Goal: Information Seeking & Learning: Learn about a topic

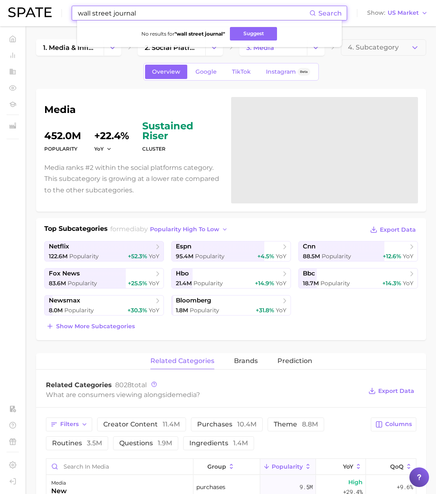
click at [117, 14] on input "wall street journal" at bounding box center [193, 13] width 232 height 14
drag, startPoint x: 154, startPoint y: 14, endPoint x: -27, endPoint y: 14, distance: 181.1
click at [0, 14] on html "wall street journal Search No results for " wall street journal " Suggest Show …" at bounding box center [218, 247] width 436 height 494
drag, startPoint x: 147, startPoint y: 14, endPoint x: 62, endPoint y: 6, distance: 86.0
click at [62, 6] on div "wall street journal Search No results for " wall street journal " Suggest Show …" at bounding box center [217, 13] width 419 height 26
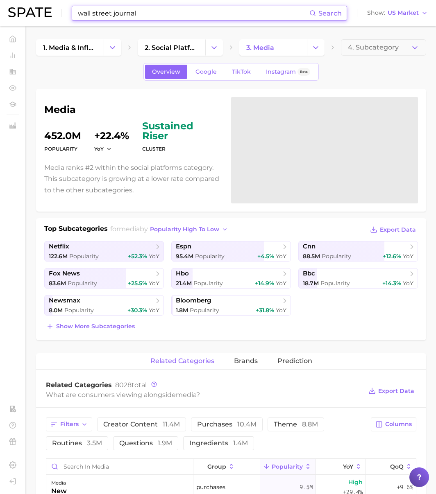
paste input "Vagi"
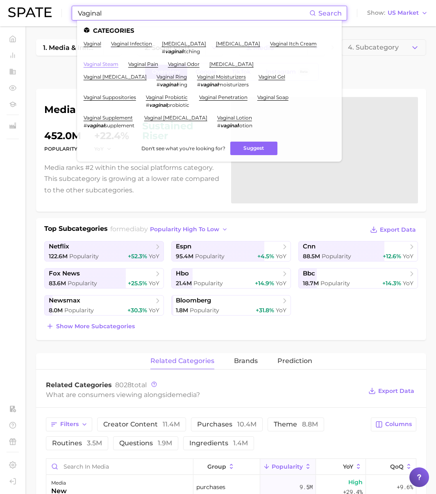
type input "Vaginal"
click at [107, 63] on link "vaginal steam" at bounding box center [101, 64] width 35 height 6
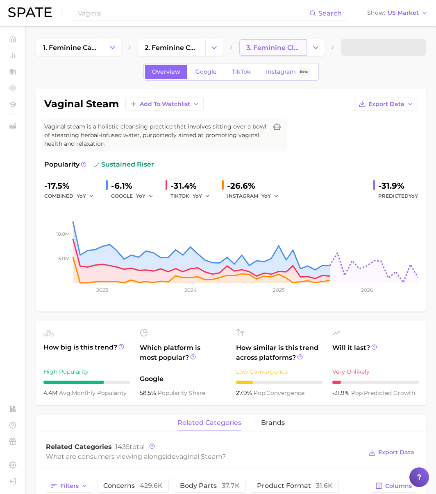
click at [261, 49] on span "3. feminine cleansing products" at bounding box center [273, 48] width 54 height 8
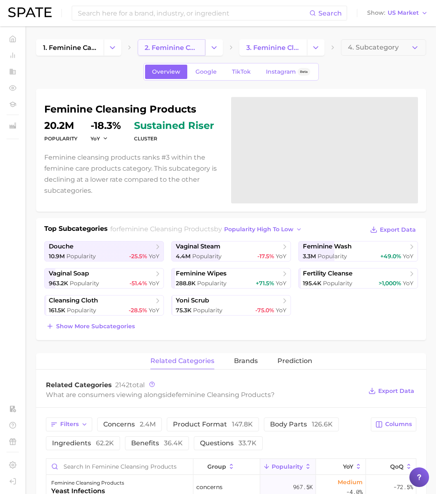
click at [195, 46] on span "2. feminine care products" at bounding box center [172, 48] width 54 height 8
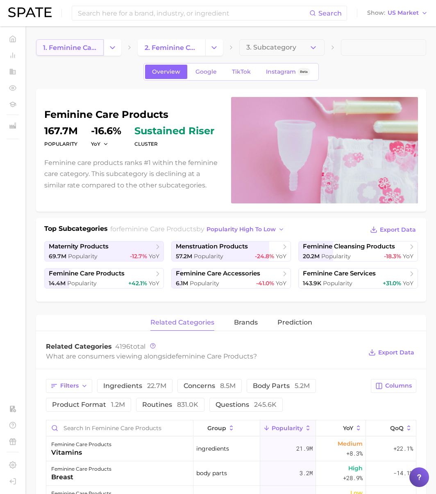
click at [81, 48] on span "1. feminine care" at bounding box center [70, 48] width 54 height 8
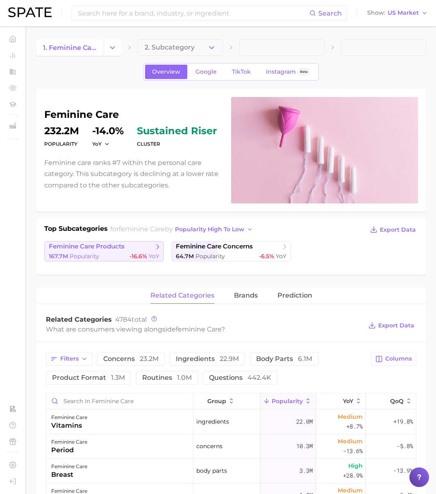
click at [116, 252] on link "feminine care products 167.7m Popularity -16.6% YoY" at bounding box center [104, 251] width 120 height 20
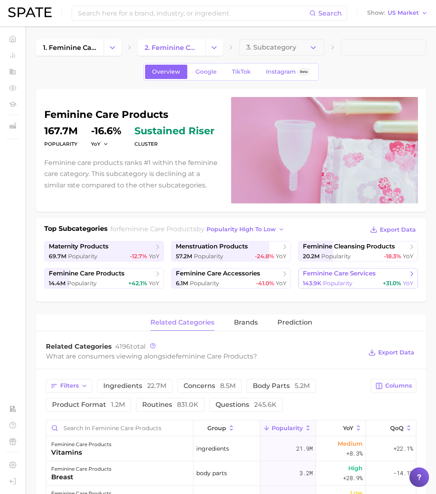
click at [353, 280] on div "143.9k Popularity +31.0% YoY" at bounding box center [358, 284] width 111 height 8
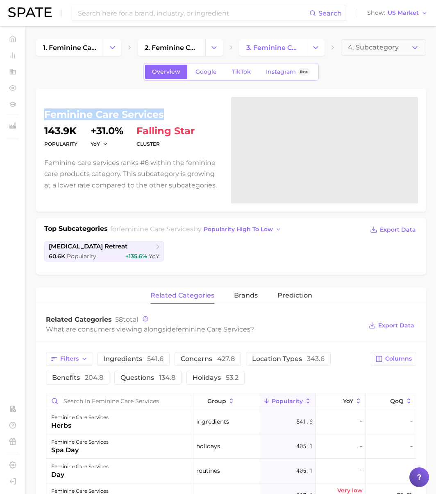
drag, startPoint x: 165, startPoint y: 113, endPoint x: 39, endPoint y: 107, distance: 127.1
click at [39, 107] on div "feminine care services Popularity 143.9k YoY +31.0% cluster falling star Femini…" at bounding box center [231, 150] width 390 height 123
copy h1 "feminine care services"
click at [146, 17] on input at bounding box center [193, 13] width 232 height 14
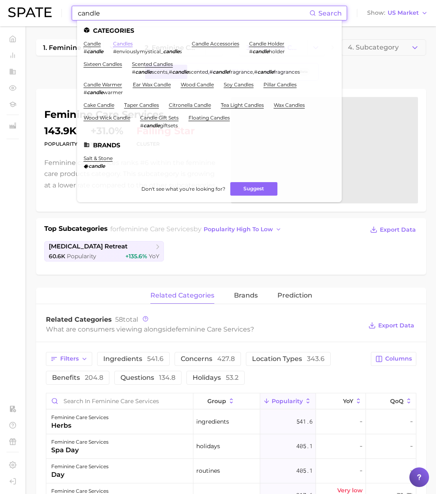
click at [125, 44] on link "candles" at bounding box center [123, 44] width 20 height 6
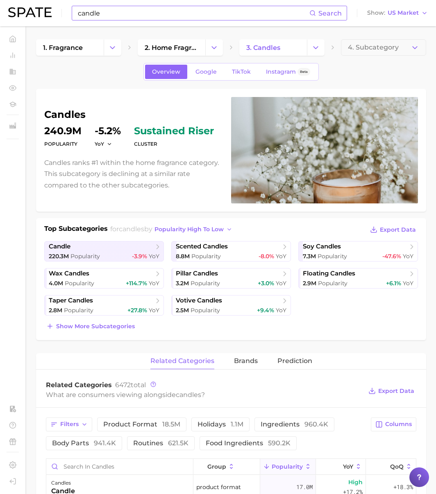
click at [66, 117] on h1 "candles" at bounding box center [132, 115] width 177 height 10
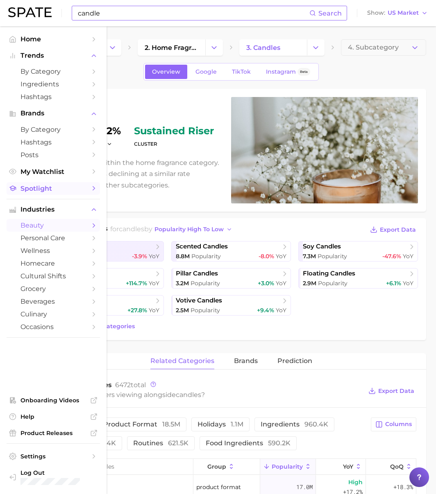
copy h1 "candles"
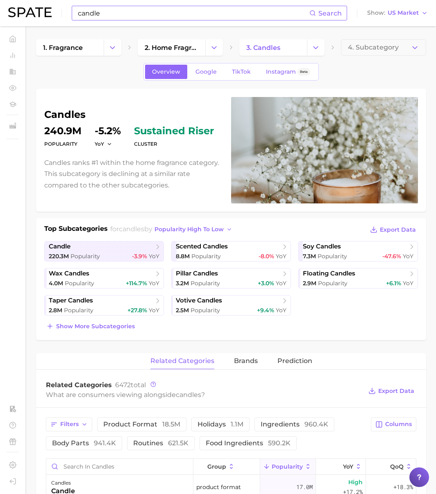
click at [122, 19] on input "candle" at bounding box center [193, 13] width 232 height 14
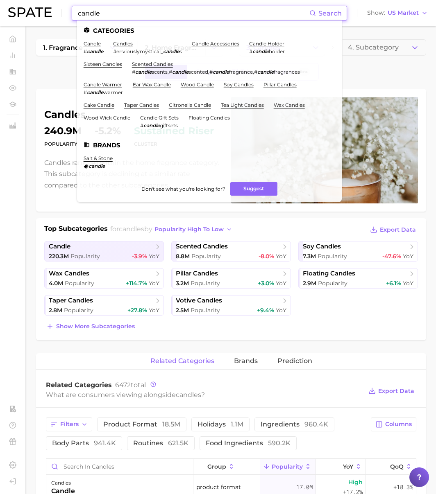
paste input "doping"
drag, startPoint x: 78, startPoint y: 9, endPoint x: 61, endPoint y: 7, distance: 16.5
click at [52, 5] on div "doping Search Categories candle # candle candles #enviouslymystical_ candle s c…" at bounding box center [217, 13] width 419 height 26
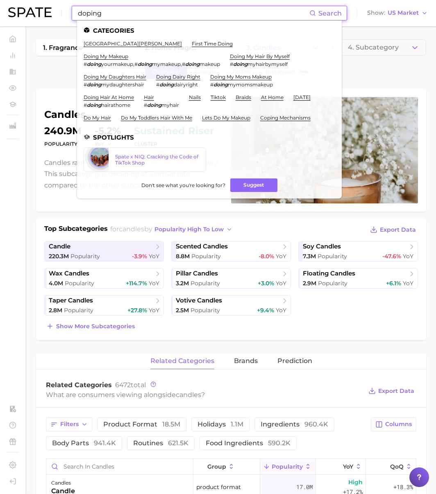
click at [100, 10] on input "doping" at bounding box center [193, 13] width 232 height 14
drag, startPoint x: 102, startPoint y: 14, endPoint x: 56, endPoint y: 12, distance: 46.3
click at [57, 12] on div "doping Search Categories santo [PERSON_NAME] first time doing doing my makeup #…" at bounding box center [217, 13] width 419 height 26
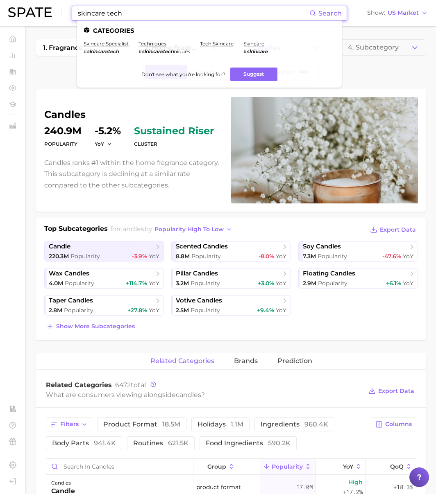
drag, startPoint x: 107, startPoint y: 13, endPoint x: 29, endPoint y: 8, distance: 78.0
click at [29, 8] on div "skincare tech Search Categories skincare specialist # skincaretech techniques #…" at bounding box center [217, 13] width 419 height 26
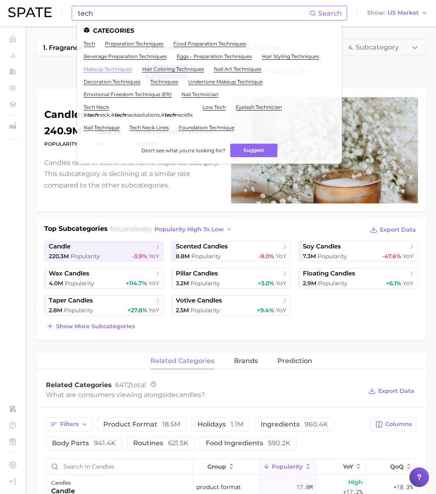
click at [116, 68] on link "makeup techniques" at bounding box center [108, 69] width 49 height 6
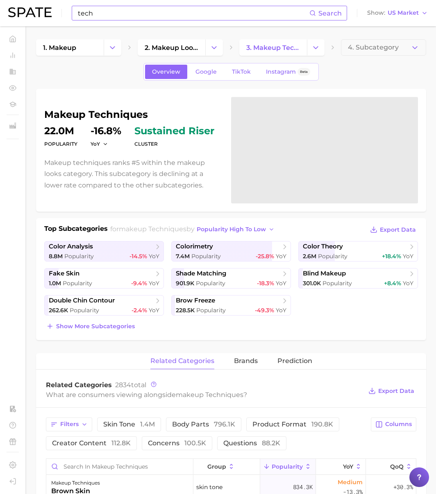
click at [122, 116] on h1 "makeup techniques" at bounding box center [132, 115] width 177 height 10
copy h1 "techniques"
drag, startPoint x: 27, startPoint y: 7, endPoint x: 16, endPoint y: 7, distance: 11.1
click at [17, 7] on div "tech Search Show US Market" at bounding box center [217, 13] width 419 height 26
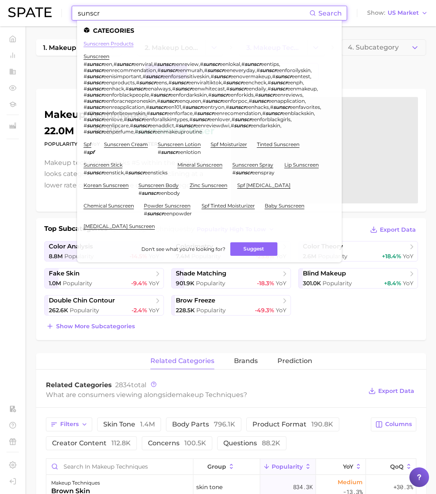
type input "sunscr"
click at [123, 45] on link "sunscreen products" at bounding box center [109, 44] width 50 height 6
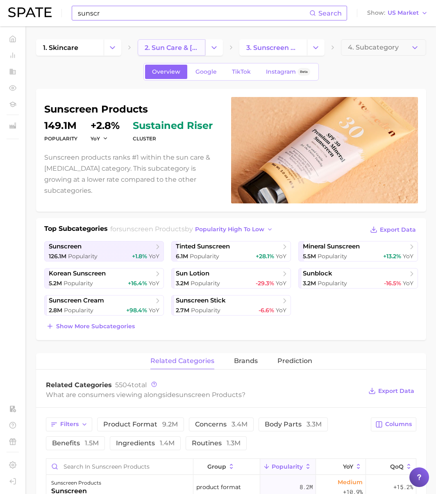
click at [202, 44] on link "2. sun care & [MEDICAL_DATA]" at bounding box center [172, 47] width 68 height 16
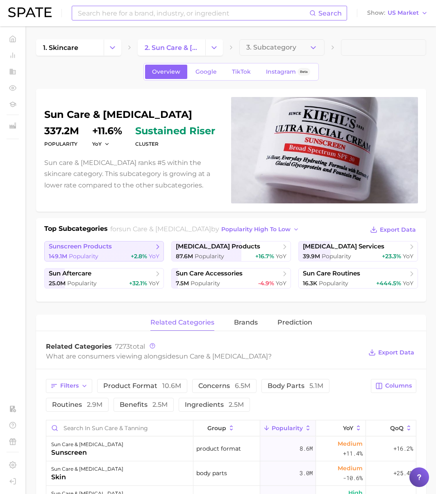
click at [118, 256] on div "149.1m Popularity +2.8% YoY" at bounding box center [104, 257] width 111 height 8
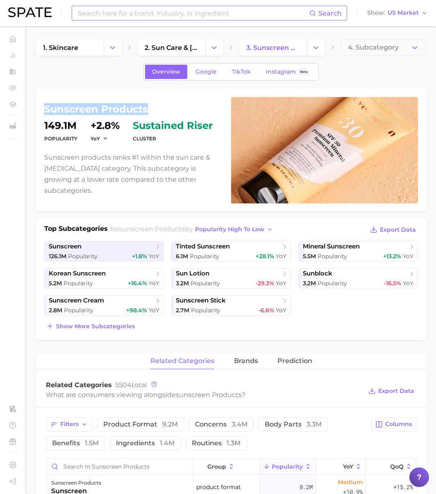
drag, startPoint x: 143, startPoint y: 115, endPoint x: 44, endPoint y: 111, distance: 99.2
click at [43, 111] on div "sunscreen products Popularity 149.1m YoY +2.8% cluster sustained riser Sunscree…" at bounding box center [231, 150] width 390 height 123
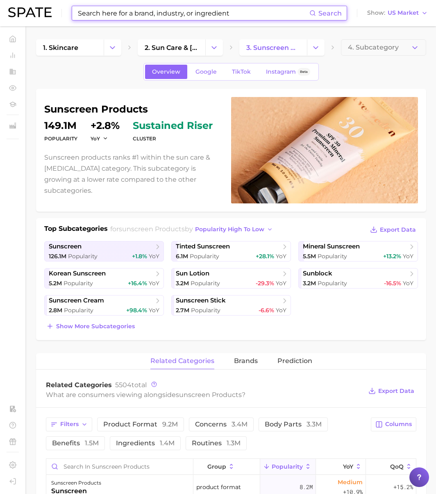
drag, startPoint x: 118, startPoint y: 15, endPoint x: 127, endPoint y: 14, distance: 9.6
click at [118, 15] on input at bounding box center [193, 13] width 232 height 14
paste input "economics"
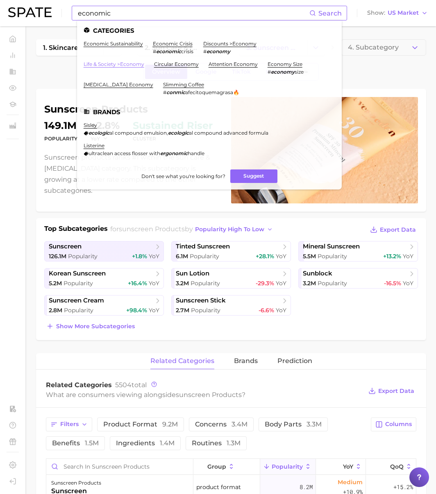
click at [131, 66] on link "life & society > economy" at bounding box center [114, 64] width 61 height 6
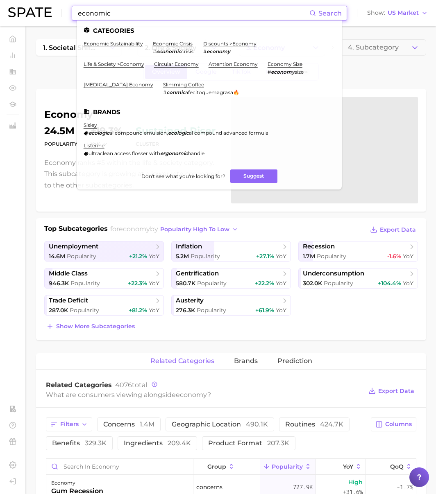
drag, startPoint x: 100, startPoint y: 11, endPoint x: 34, endPoint y: 14, distance: 65.2
click at [35, 14] on div "economic Search Categories economic sustainability economic crisis # economic c…" at bounding box center [217, 13] width 419 height 26
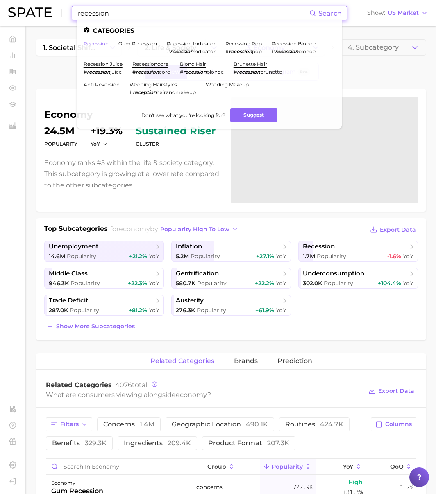
type input "recession"
click at [98, 42] on link "recession" at bounding box center [96, 44] width 25 height 6
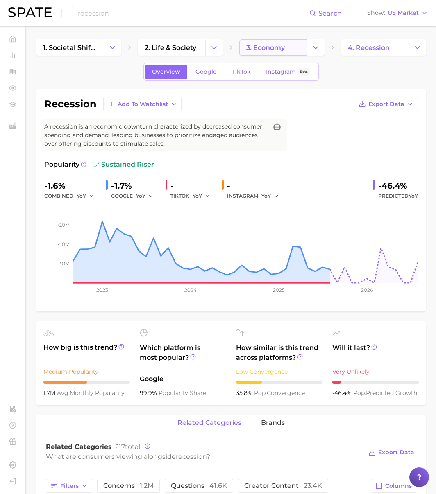
click at [274, 51] on span "3. economy" at bounding box center [265, 48] width 39 height 8
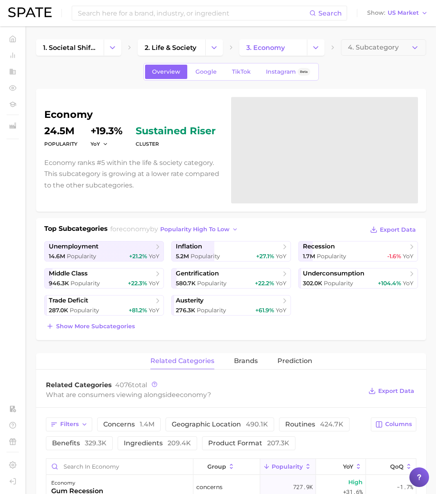
click at [76, 111] on h1 "economy" at bounding box center [132, 115] width 177 height 10
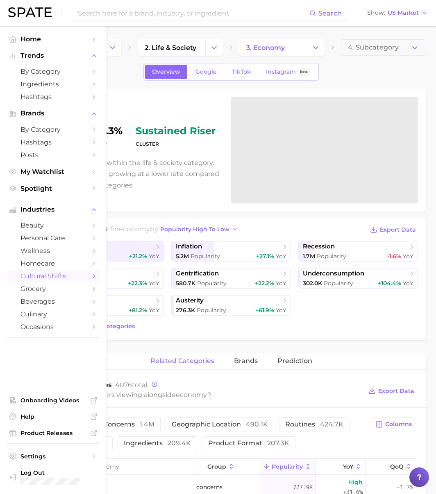
copy h1 "economy"
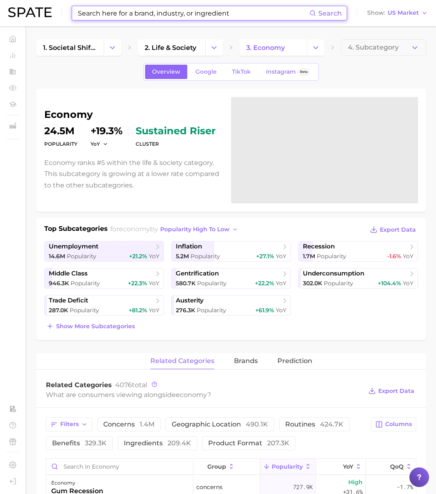
click at [103, 12] on input at bounding box center [193, 13] width 232 height 14
paste input "Alkaline"
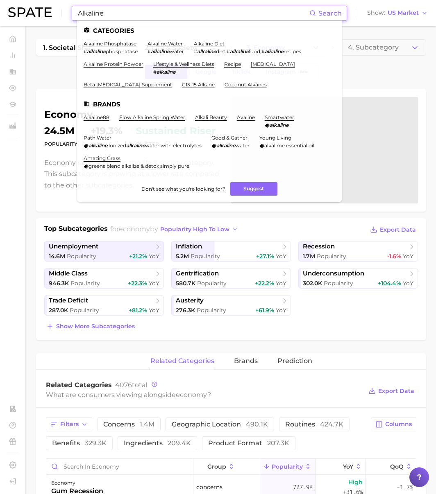
click at [104, 14] on input "Alkaline" at bounding box center [193, 13] width 232 height 14
click at [122, 13] on input "Alkaline" at bounding box center [193, 13] width 232 height 14
drag, startPoint x: 125, startPoint y: 15, endPoint x: -8, endPoint y: 4, distance: 132.8
click at [0, 4] on html "Alkaline Search Categories alkaline phosphatase # alkaline phosphatase alkaline…" at bounding box center [218, 247] width 436 height 494
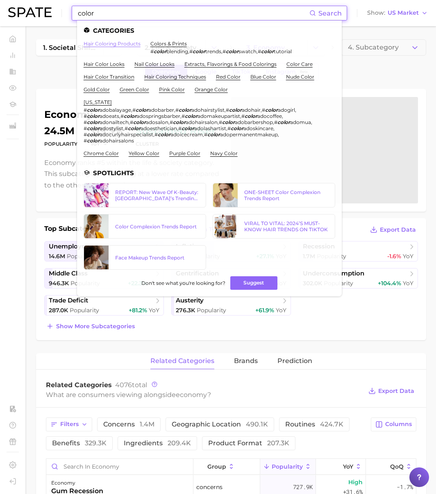
type input "color"
click at [98, 44] on link "hair coloring products" at bounding box center [112, 44] width 57 height 6
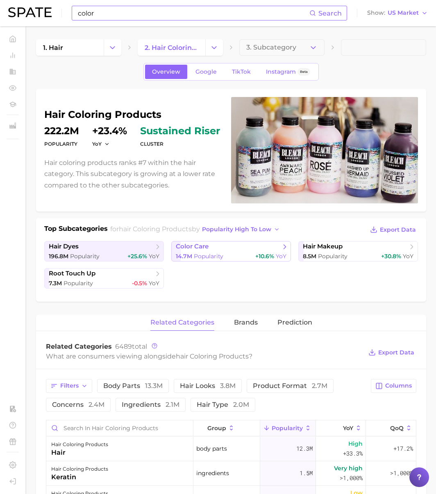
click at [221, 254] on span "Popularity" at bounding box center [208, 256] width 29 height 7
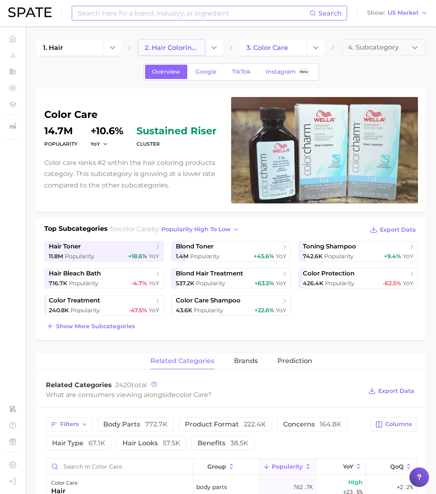
click at [181, 50] on span "2. hair coloring products" at bounding box center [172, 48] width 54 height 8
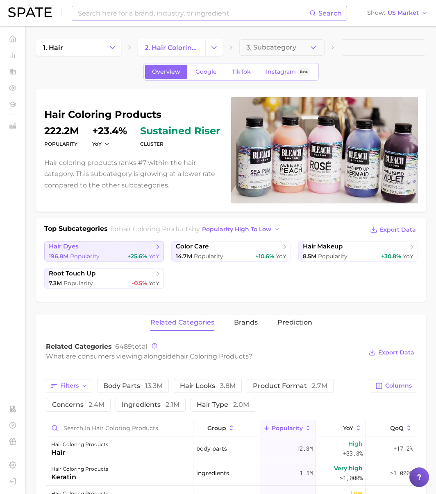
click at [102, 253] on div "196.8m Popularity +25.6% YoY" at bounding box center [104, 257] width 111 height 8
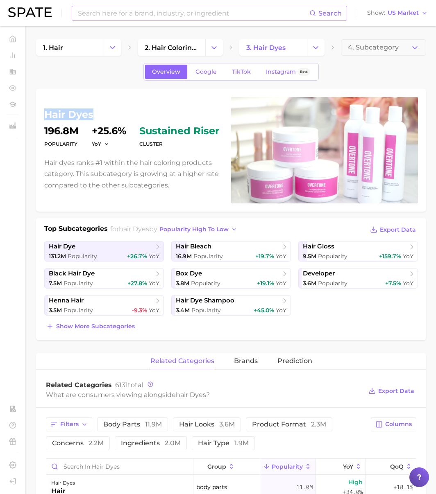
drag, startPoint x: 98, startPoint y: 117, endPoint x: 46, endPoint y: 113, distance: 52.2
click at [46, 113] on h1 "hair dyes" at bounding box center [132, 115] width 177 height 10
copy h1 "hair dyes"
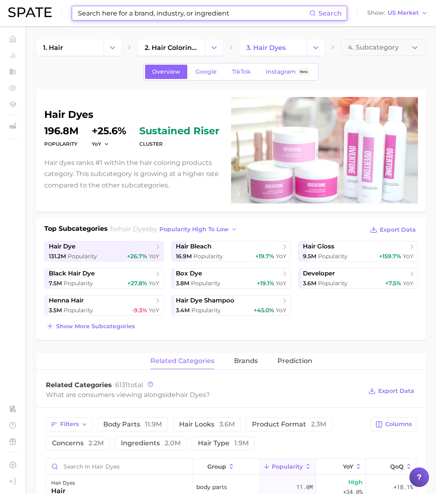
click at [125, 11] on input at bounding box center [193, 13] width 232 height 14
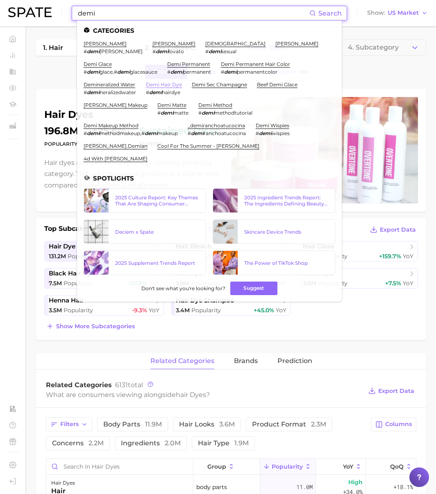
type input "demi"
click at [182, 82] on link "demi hair dye" at bounding box center [164, 85] width 36 height 6
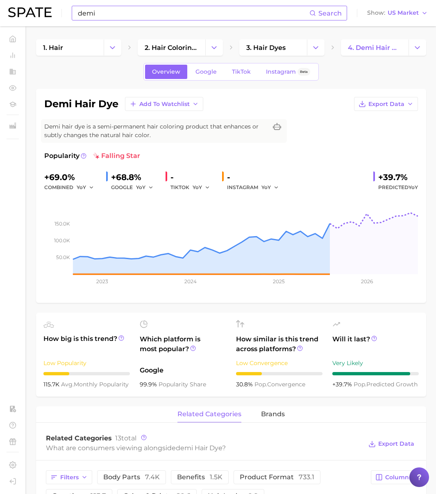
click at [110, 19] on input "demi" at bounding box center [193, 13] width 232 height 14
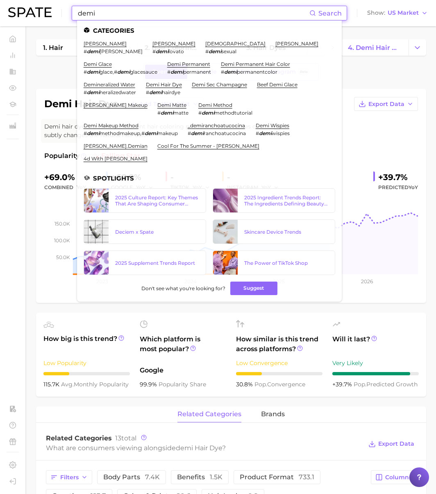
drag, startPoint x: 73, startPoint y: 14, endPoint x: 47, endPoint y: 11, distance: 25.6
click at [47, 11] on div "demi Search Categories [PERSON_NAME] # [PERSON_NAME] [PERSON_NAME] # [PERSON_NA…" at bounding box center [217, 13] width 419 height 26
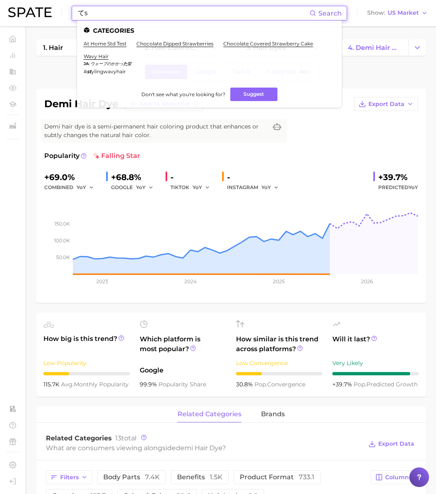
type input "て"
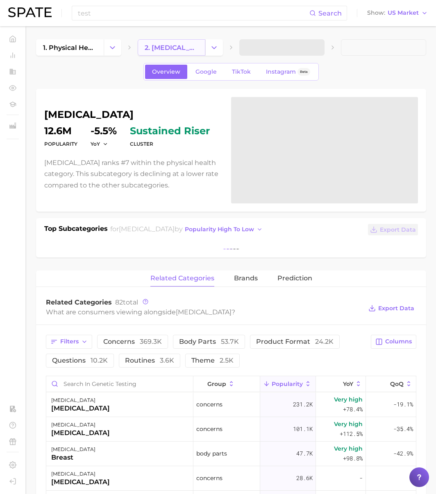
click at [159, 44] on span "2. [MEDICAL_DATA]" at bounding box center [172, 48] width 54 height 8
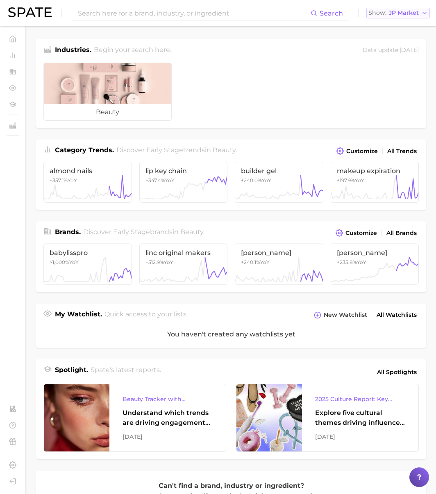
click at [393, 12] on span "JP Market" at bounding box center [404, 13] width 30 height 5
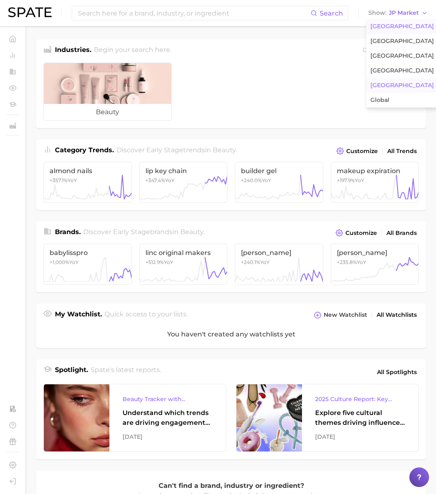
click at [397, 22] on button "[GEOGRAPHIC_DATA]" at bounding box center [402, 26] width 72 height 15
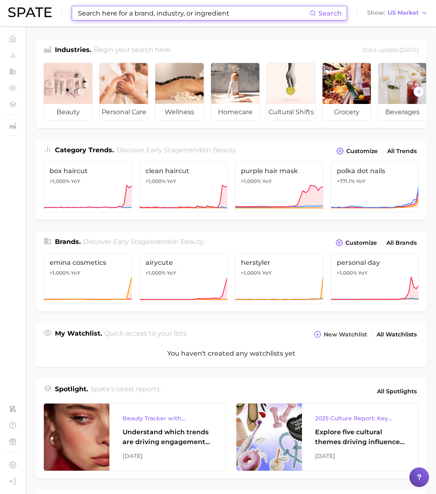
click at [177, 14] on input at bounding box center [193, 13] width 232 height 14
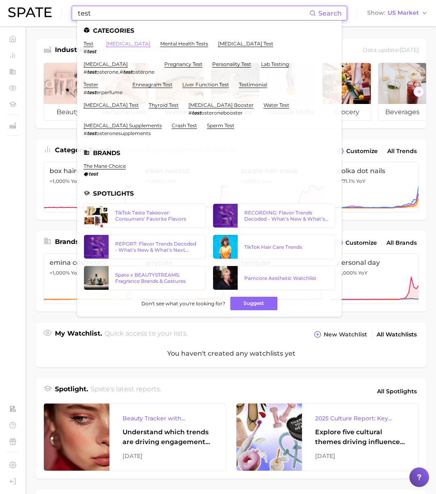
type input "test"
click at [127, 43] on link "[MEDICAL_DATA]" at bounding box center [128, 44] width 44 height 6
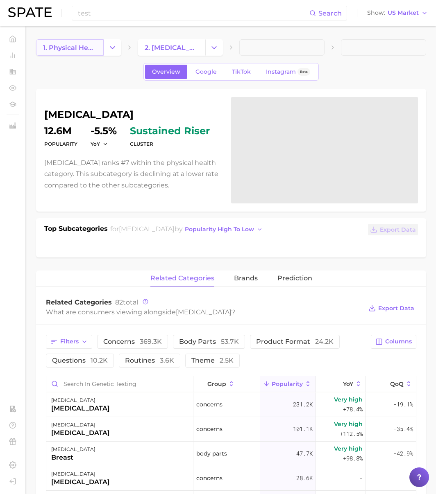
click at [83, 49] on span "1. physical health" at bounding box center [70, 48] width 54 height 8
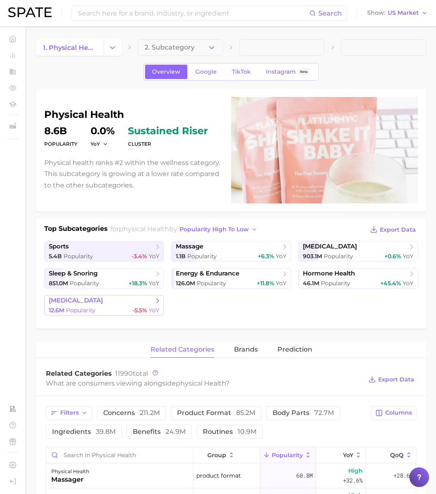
click at [97, 313] on div "12.6m Popularity -5.5% YoY" at bounding box center [104, 311] width 111 height 8
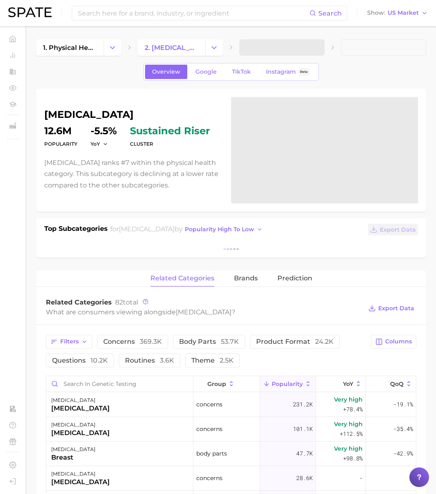
drag, startPoint x: 129, startPoint y: 119, endPoint x: 43, endPoint y: 116, distance: 86.1
click at [43, 116] on div "genetic testing Popularity 12.6m YoY -5.5% cluster sustained riser Genetic test…" at bounding box center [231, 150] width 390 height 123
copy h1 "[MEDICAL_DATA]"
click at [60, 48] on span "1. physical health" at bounding box center [70, 48] width 54 height 8
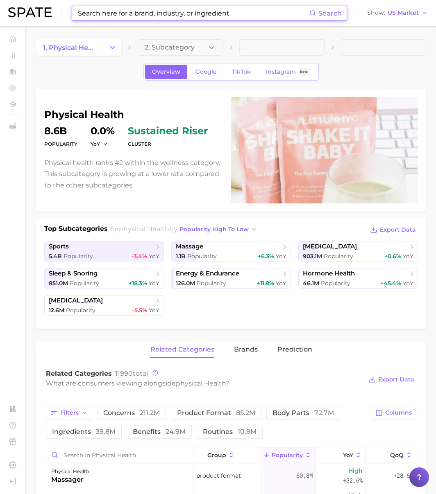
click at [90, 17] on input at bounding box center [193, 13] width 232 height 14
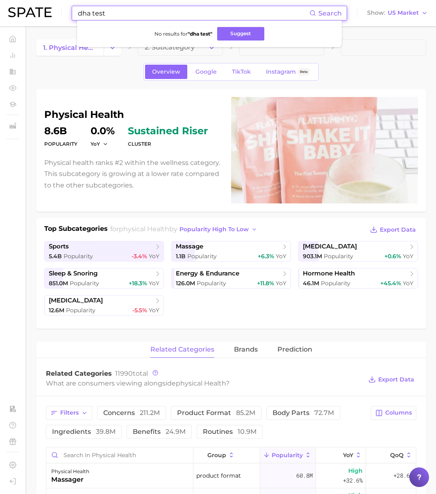
drag, startPoint x: 116, startPoint y: 11, endPoint x: 42, endPoint y: 11, distance: 74.1
click at [42, 11] on div "dha test Search No results for " dha test " Suggest Show US Market" at bounding box center [217, 13] width 419 height 26
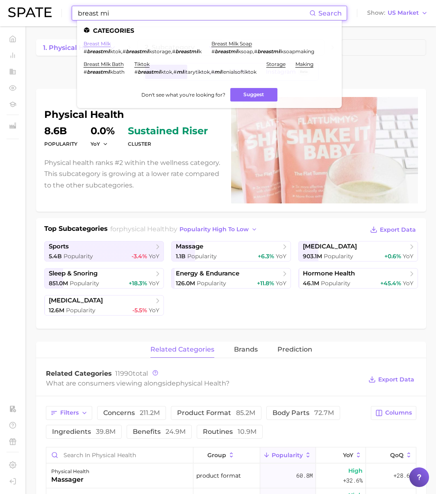
type input "breast mi"
click at [95, 45] on link "breast milk" at bounding box center [97, 44] width 27 height 6
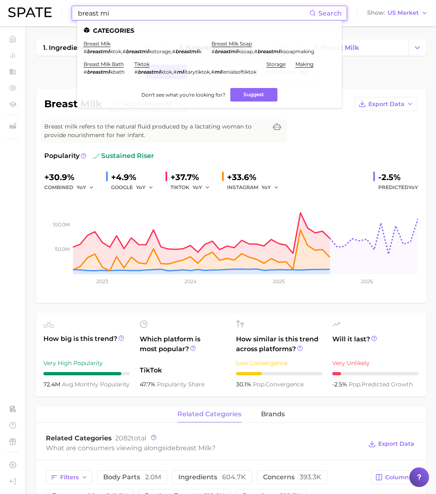
drag, startPoint x: 121, startPoint y: 14, endPoint x: 60, endPoint y: 7, distance: 61.0
click at [60, 7] on div "breast mi Search Categories breast milk # breastmi lktok , # breastmi lkstorage…" at bounding box center [217, 13] width 419 height 26
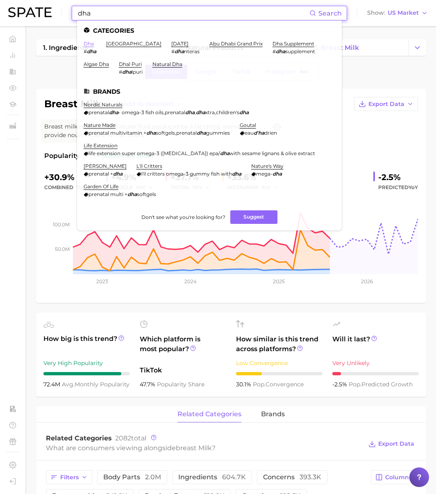
click at [89, 43] on link "dha" at bounding box center [89, 44] width 10 height 6
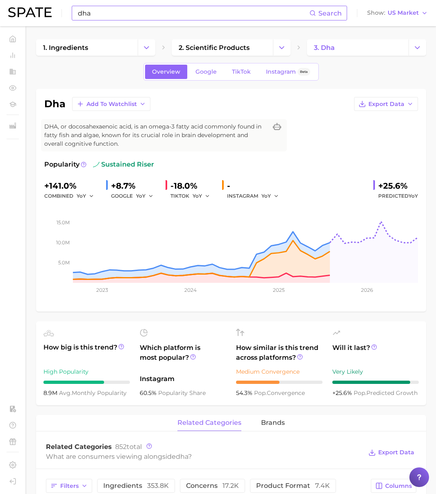
click at [111, 14] on input "dha" at bounding box center [193, 13] width 232 height 14
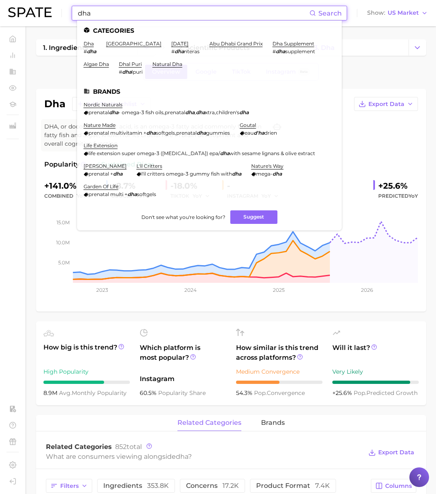
drag, startPoint x: 97, startPoint y: 12, endPoint x: 33, endPoint y: 8, distance: 64.0
click at [33, 8] on div "dha Search Categories dha # dha abu dhabi dhanteras # dha nteras abu dhabi gran…" at bounding box center [217, 13] width 419 height 26
drag, startPoint x: 105, startPoint y: 13, endPoint x: 37, endPoint y: 10, distance: 67.6
click at [37, 10] on div "dha Search Categories dha # dha abu dhabi dhanteras # dha nteras abu dhabi gran…" at bounding box center [217, 13] width 419 height 26
paste input "nutritional test"
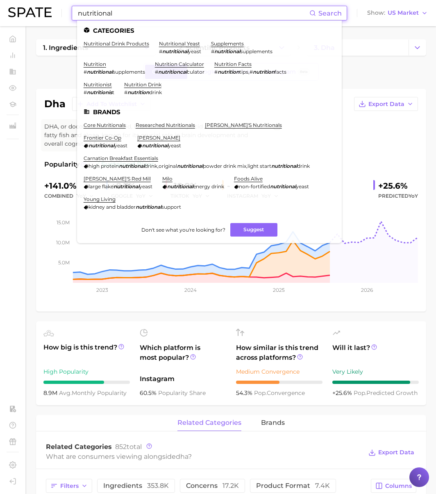
scroll to position [0, 0]
click at [229, 63] on link "nutrition facts" at bounding box center [232, 64] width 37 height 6
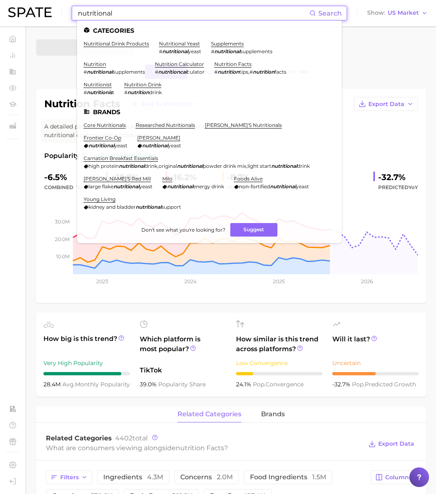
click at [138, 14] on input "nutritional" at bounding box center [193, 13] width 232 height 14
click at [186, 65] on link "nutrition calculator" at bounding box center [179, 64] width 49 height 6
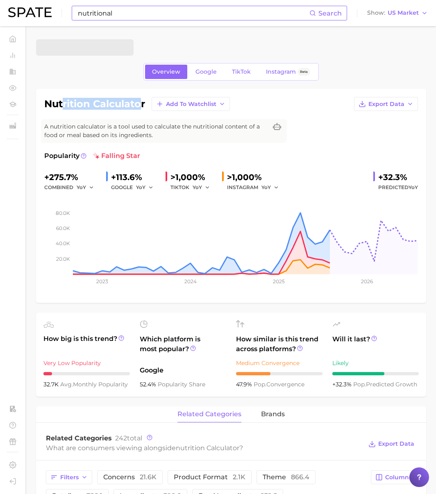
drag, startPoint x: 144, startPoint y: 107, endPoint x: 62, endPoint y: 106, distance: 81.5
click at [63, 106] on h1 "nutrition calculator" at bounding box center [94, 104] width 101 height 10
drag, startPoint x: 46, startPoint y: 106, endPoint x: 154, endPoint y: 107, distance: 107.7
click at [154, 107] on div "nutrition calculator Add to Watchlist Export Data" at bounding box center [231, 104] width 374 height 14
copy div "nutrition calculator Add to Watchlist Export Data"
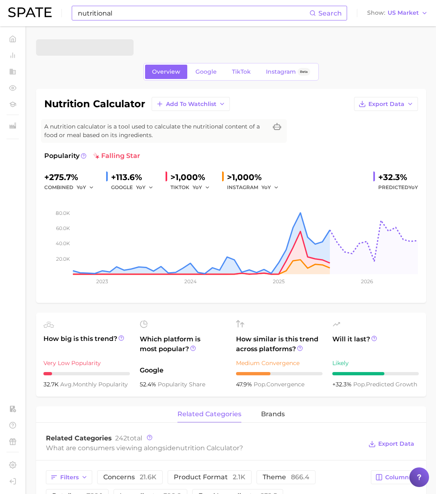
drag, startPoint x: 132, startPoint y: 20, endPoint x: 128, endPoint y: 14, distance: 6.7
click at [130, 17] on div "nutritional Search" at bounding box center [209, 13] width 275 height 15
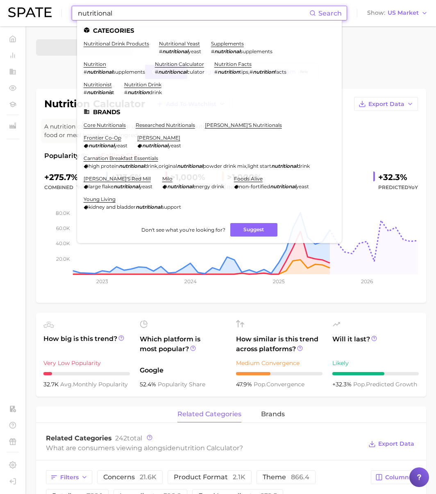
drag, startPoint x: 128, startPoint y: 13, endPoint x: 30, endPoint y: 9, distance: 98.0
click at [31, 9] on div "nutritional Search Categories nutritional drink products nutritional yeast # nu…" at bounding box center [217, 13] width 419 height 26
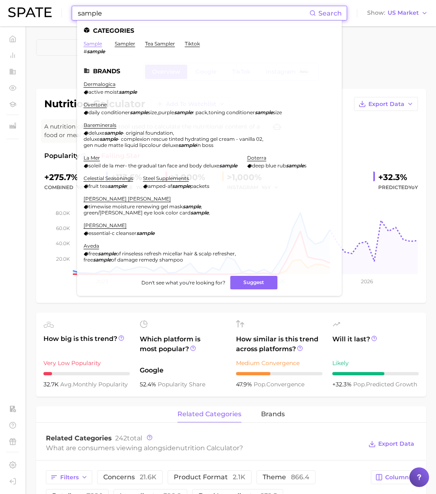
click at [99, 45] on link "sample" at bounding box center [93, 44] width 18 height 6
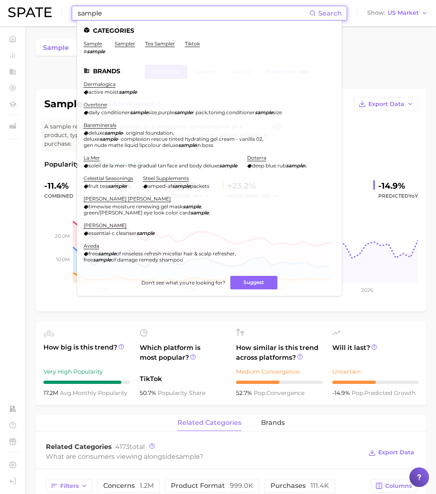
click at [123, 18] on input "sample" at bounding box center [193, 13] width 232 height 14
drag, startPoint x: 112, startPoint y: 18, endPoint x: 4, endPoint y: 5, distance: 108.5
click at [4, 5] on header "sample Search Categories sample # sample sampler tea sampler tiktok Brands derm…" at bounding box center [218, 13] width 436 height 26
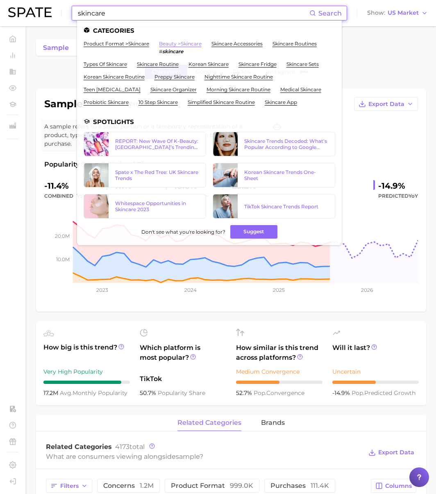
type input "skincare"
click at [184, 44] on link "beauty > skincare" at bounding box center [180, 44] width 43 height 6
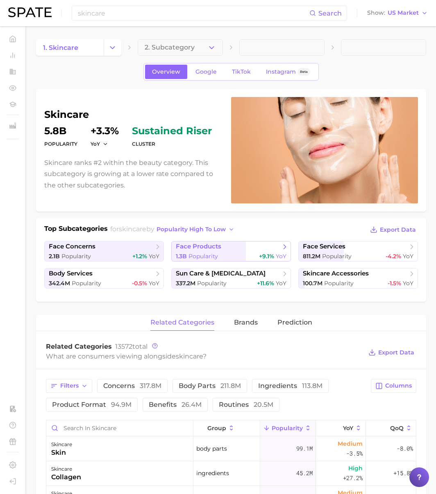
click at [213, 248] on span "face products" at bounding box center [198, 247] width 45 height 8
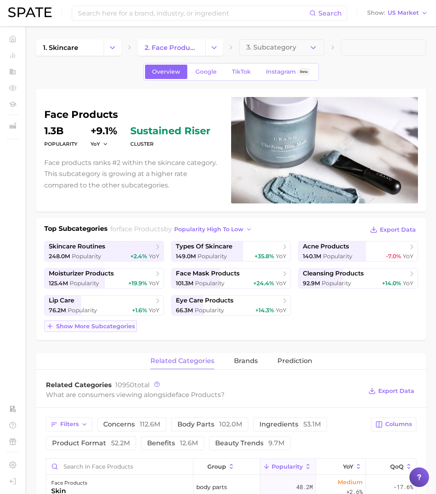
click at [74, 327] on span "Show more subcategories" at bounding box center [95, 326] width 79 height 7
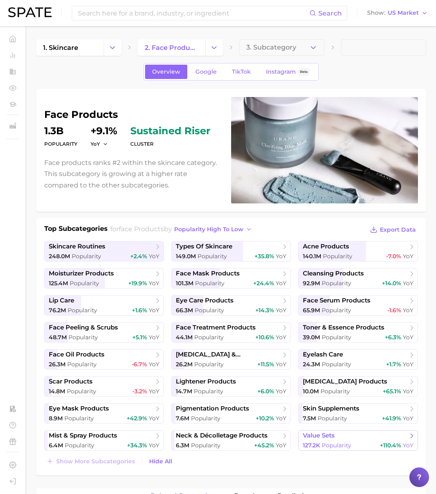
click at [330, 444] on span "Popularity" at bounding box center [336, 445] width 29 height 7
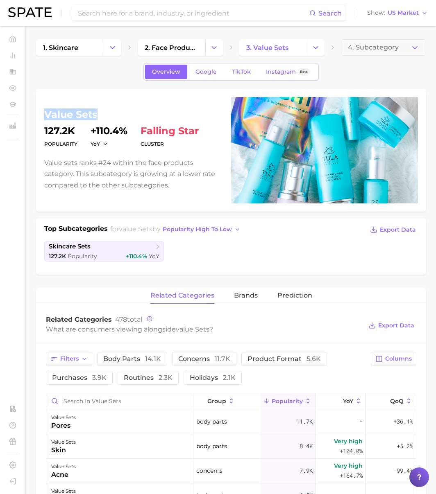
drag, startPoint x: 74, startPoint y: 113, endPoint x: 39, endPoint y: 112, distance: 34.9
click at [39, 112] on div "value sets Popularity 127.2k YoY +110.4% cluster falling star Value sets ranks …" at bounding box center [231, 150] width 390 height 123
copy h1 "value sets"
drag, startPoint x: 113, startPoint y: 23, endPoint x: 115, endPoint y: 15, distance: 8.4
click at [113, 21] on div "Search Show US Market" at bounding box center [217, 13] width 419 height 26
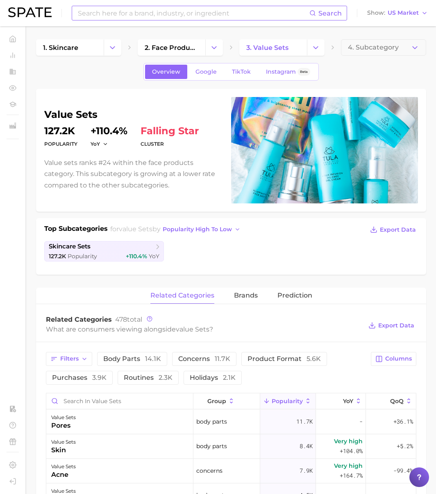
click at [115, 15] on input at bounding box center [193, 13] width 232 height 14
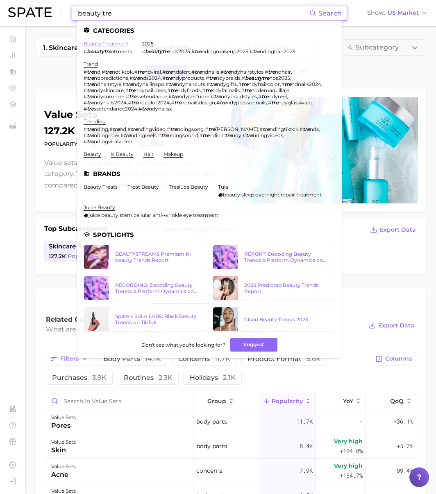
type input "beauty tre"
click at [115, 43] on link "beauty treatment" at bounding box center [106, 44] width 45 height 6
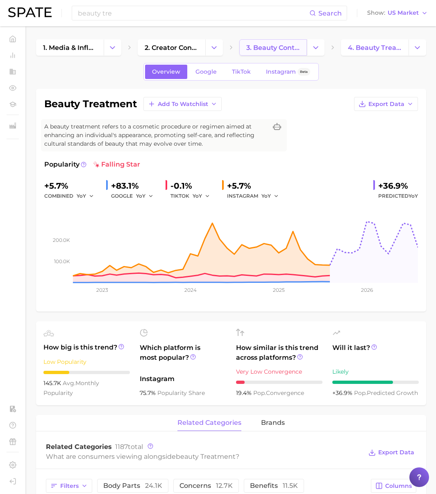
click at [279, 48] on span "3. beauty content" at bounding box center [273, 48] width 54 height 8
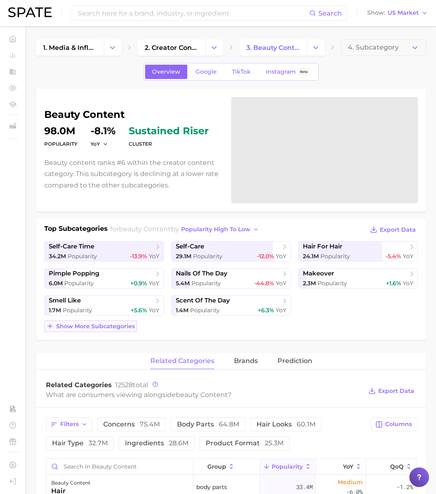
click at [104, 326] on span "Show more subcategories" at bounding box center [95, 326] width 79 height 7
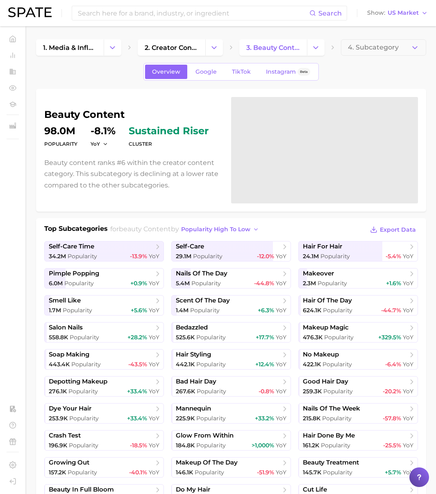
click at [124, 114] on h1 "beauty content" at bounding box center [132, 115] width 177 height 10
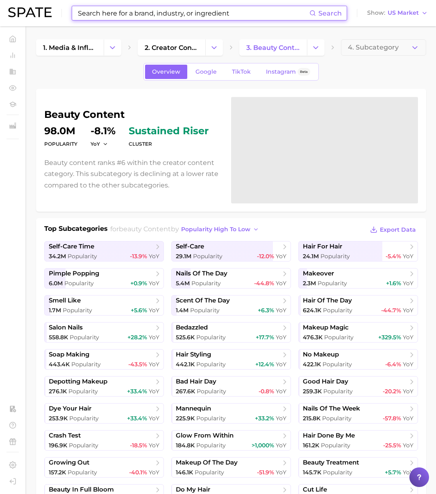
click at [107, 14] on input at bounding box center [193, 13] width 232 height 14
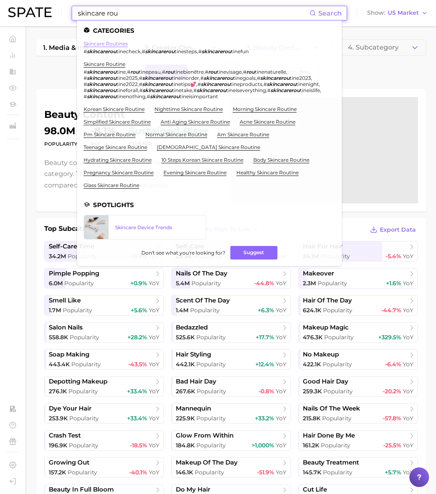
click at [114, 43] on link "skincare routines" at bounding box center [106, 44] width 44 height 6
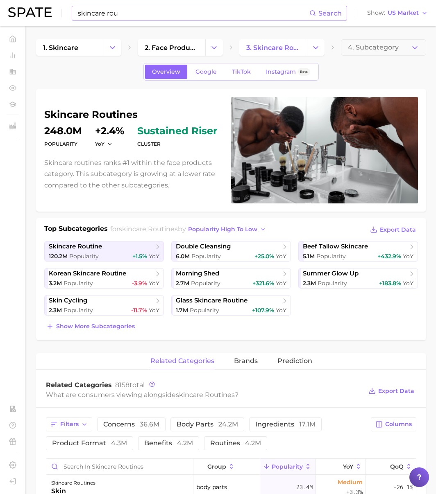
drag, startPoint x: 147, startPoint y: 109, endPoint x: 60, endPoint y: 111, distance: 86.4
click at [91, 113] on div "skincare routines Popularity 248.0m YoY +2.4% cluster sustained riser Skincare …" at bounding box center [231, 150] width 374 height 107
click at [52, 110] on h1 "skincare routines" at bounding box center [132, 115] width 177 height 10
click at [79, 116] on h1 "skincare routines" at bounding box center [132, 115] width 177 height 10
click at [145, 117] on h1 "skincare routines" at bounding box center [132, 115] width 177 height 10
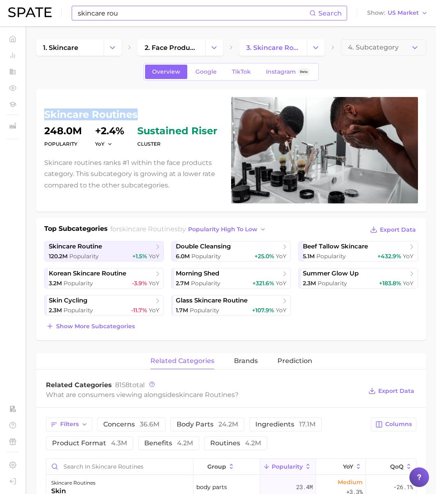
drag, startPoint x: 145, startPoint y: 116, endPoint x: 44, endPoint y: 113, distance: 100.8
click at [44, 113] on h1 "skincare routines" at bounding box center [132, 115] width 177 height 10
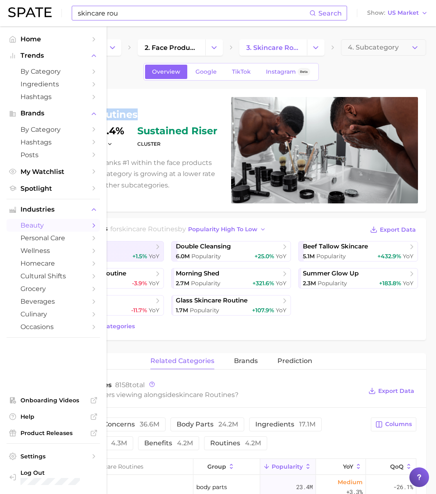
copy h1 "skincare routines"
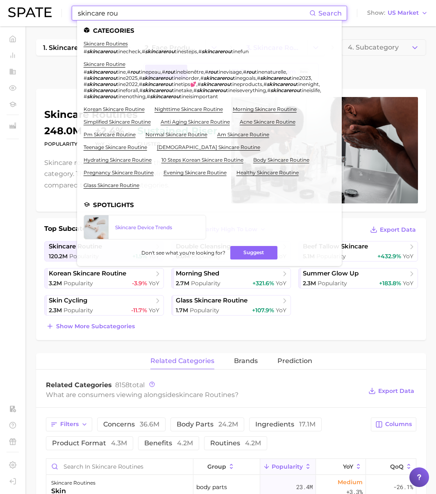
drag, startPoint x: 119, startPoint y: 15, endPoint x: 131, endPoint y: 19, distance: 13.0
click at [34, 6] on div "skincare rou Search Categories skincare routines # skincarerou tinecheck , # sk…" at bounding box center [217, 13] width 419 height 26
paste input "tablescape aesthetic"
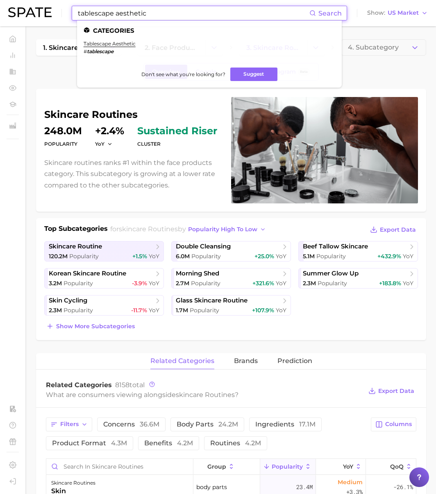
type input "tablescape aesthetic"
click at [107, 47] on li "tablescape aesthetic # tablescape" at bounding box center [110, 48] width 52 height 14
click at [108, 44] on link "tablescape aesthetic" at bounding box center [110, 44] width 52 height 6
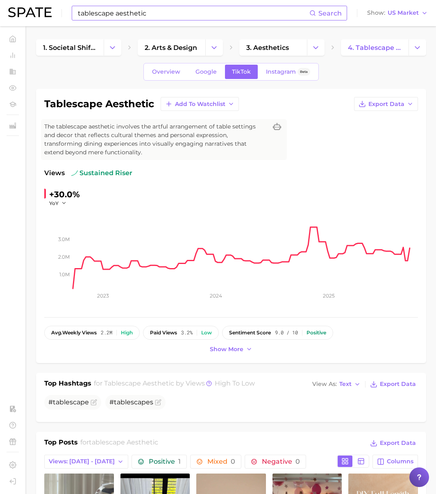
click at [91, 15] on input "tablescape aesthetic" at bounding box center [193, 13] width 232 height 14
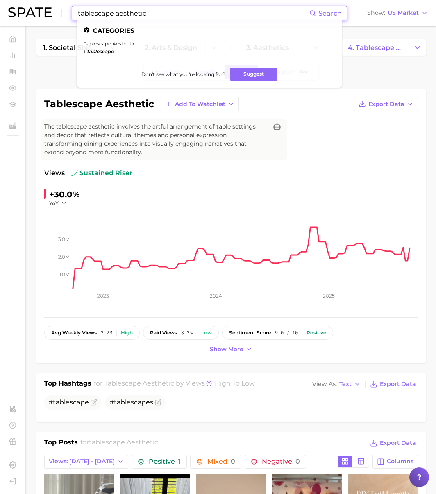
drag, startPoint x: 99, startPoint y: 7, endPoint x: -9, endPoint y: 3, distance: 108.2
click at [0, 3] on html "tablescape aesthetic Search Categories tablescape aesthetic # tablescape Don't …" at bounding box center [218, 247] width 436 height 494
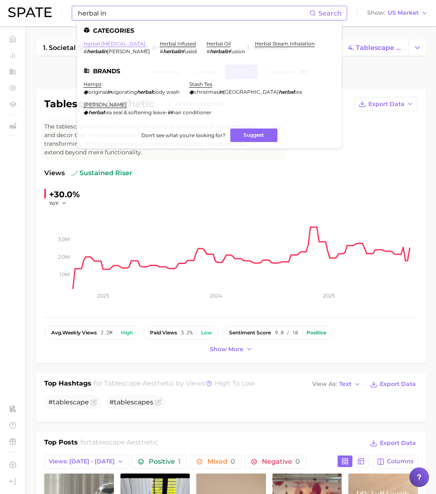
click at [93, 42] on link "herbal inhaler" at bounding box center [115, 44] width 62 height 6
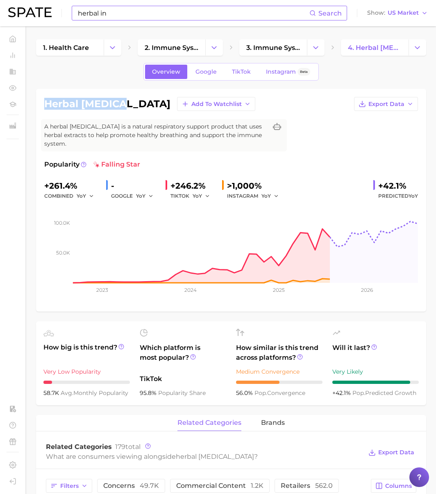
drag, startPoint x: 116, startPoint y: 104, endPoint x: 37, endPoint y: 100, distance: 79.2
click at [37, 100] on div "herbal inhaler Add to Watchlist Export Data A herbal inhaler is a natural respi…" at bounding box center [231, 200] width 390 height 223
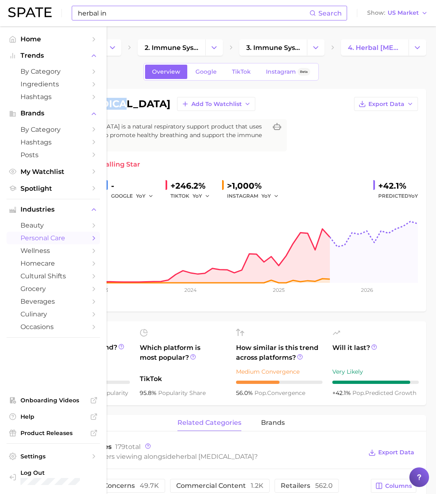
copy h1 "herbal inhaler"
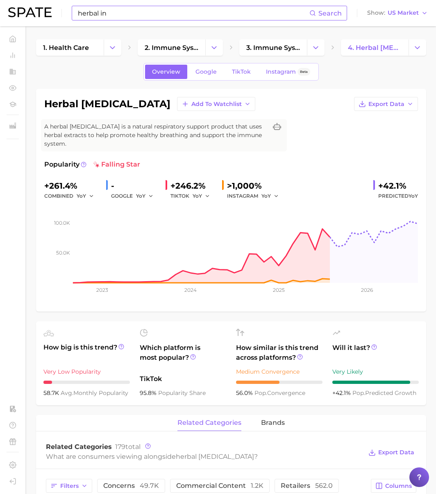
click at [120, 17] on input "herbal in" at bounding box center [193, 13] width 232 height 14
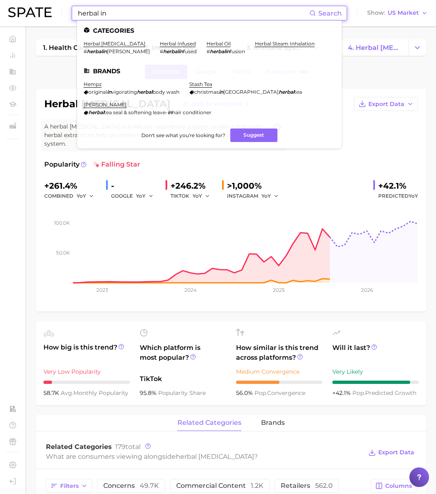
drag, startPoint x: 36, startPoint y: 8, endPoint x: 9, endPoint y: 8, distance: 27.0
click at [9, 8] on div "herbal in Search Categories herbal inhaler # herbalin haler herbal infused # he…" at bounding box center [217, 13] width 419 height 26
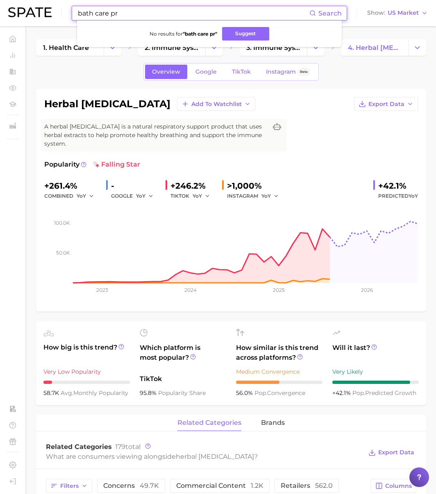
click at [95, 16] on input "bath care pr" at bounding box center [193, 13] width 232 height 14
click at [130, 14] on input "bathcare pr" at bounding box center [193, 13] width 232 height 14
drag, startPoint x: 113, startPoint y: 14, endPoint x: 36, endPoint y: 12, distance: 77.8
click at [36, 12] on div "bathcare pr Search No results for " bathcare pr " Suggest Show US Market" at bounding box center [217, 13] width 419 height 26
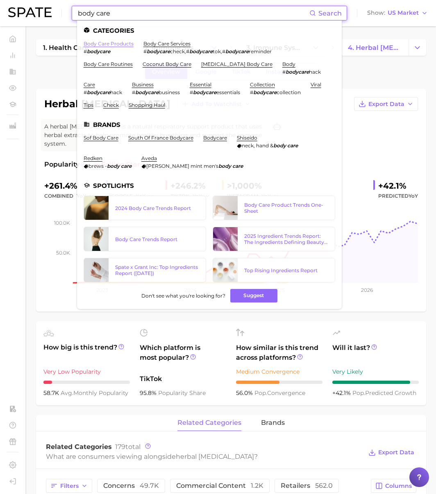
type input "body care"
click at [95, 44] on link "body care products" at bounding box center [109, 44] width 50 height 6
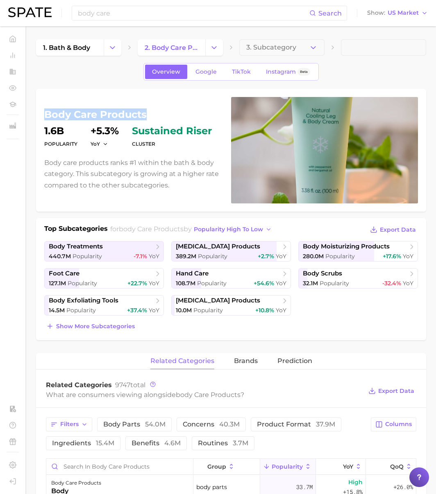
drag, startPoint x: 149, startPoint y: 113, endPoint x: 46, endPoint y: 115, distance: 103.2
click at [46, 115] on h1 "body care products" at bounding box center [132, 115] width 177 height 10
copy h1 "body care products"
